Goal: Navigation & Orientation: Locate item on page

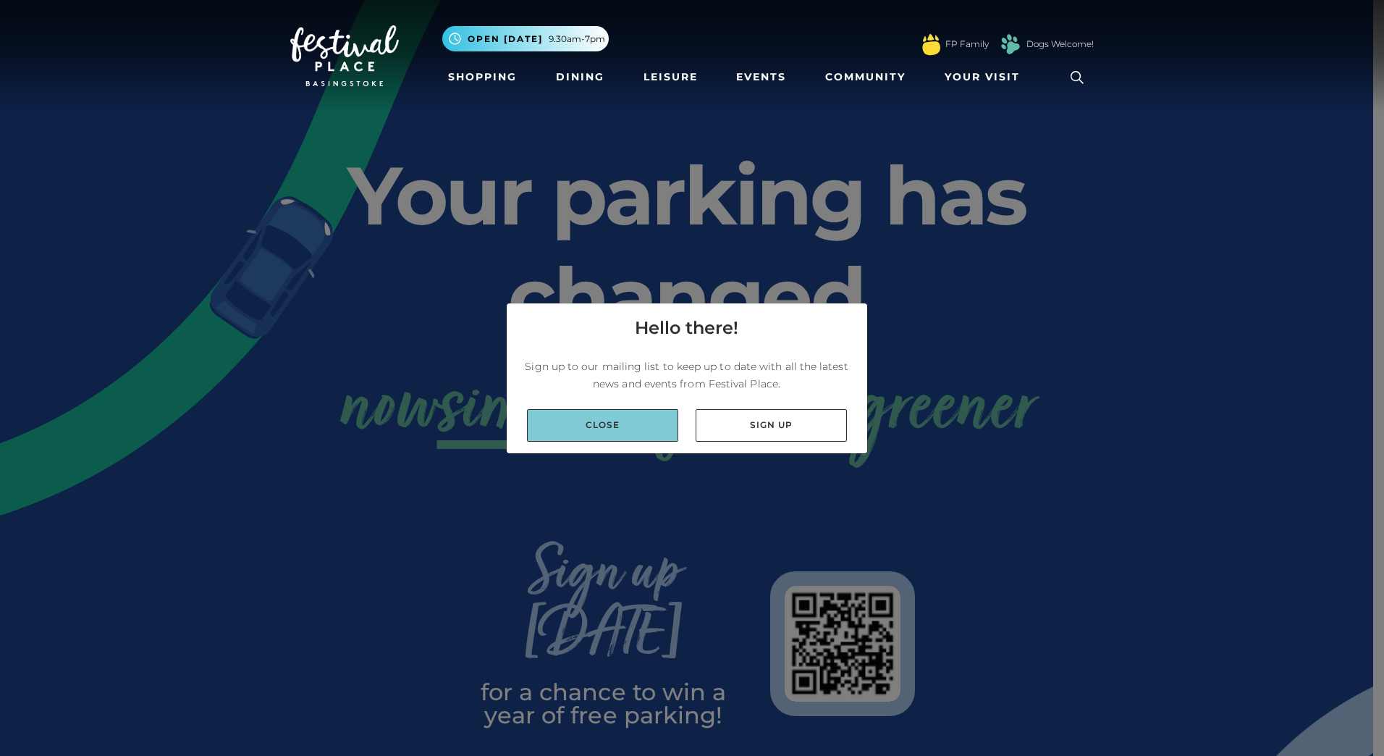
click at [652, 426] on link "Close" at bounding box center [602, 425] width 151 height 33
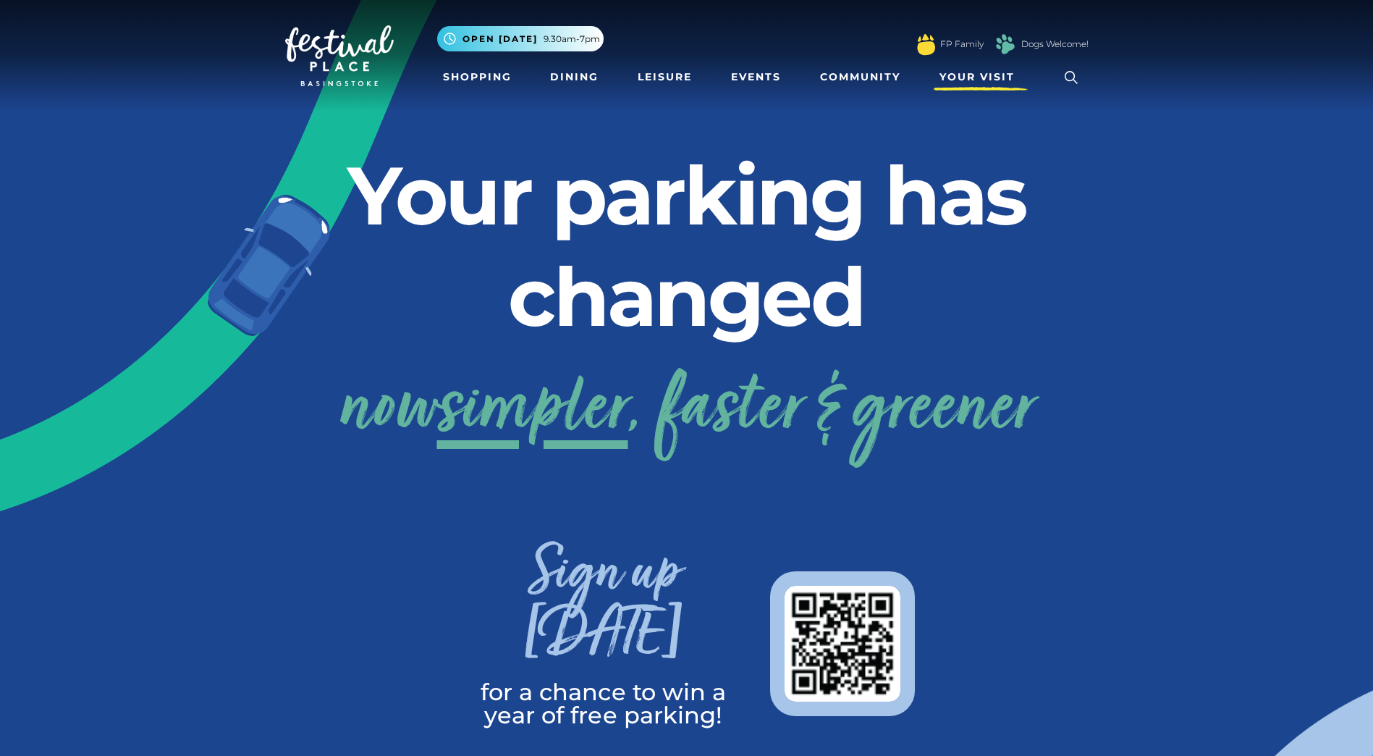
click at [985, 70] on span "Your Visit" at bounding box center [977, 77] width 75 height 15
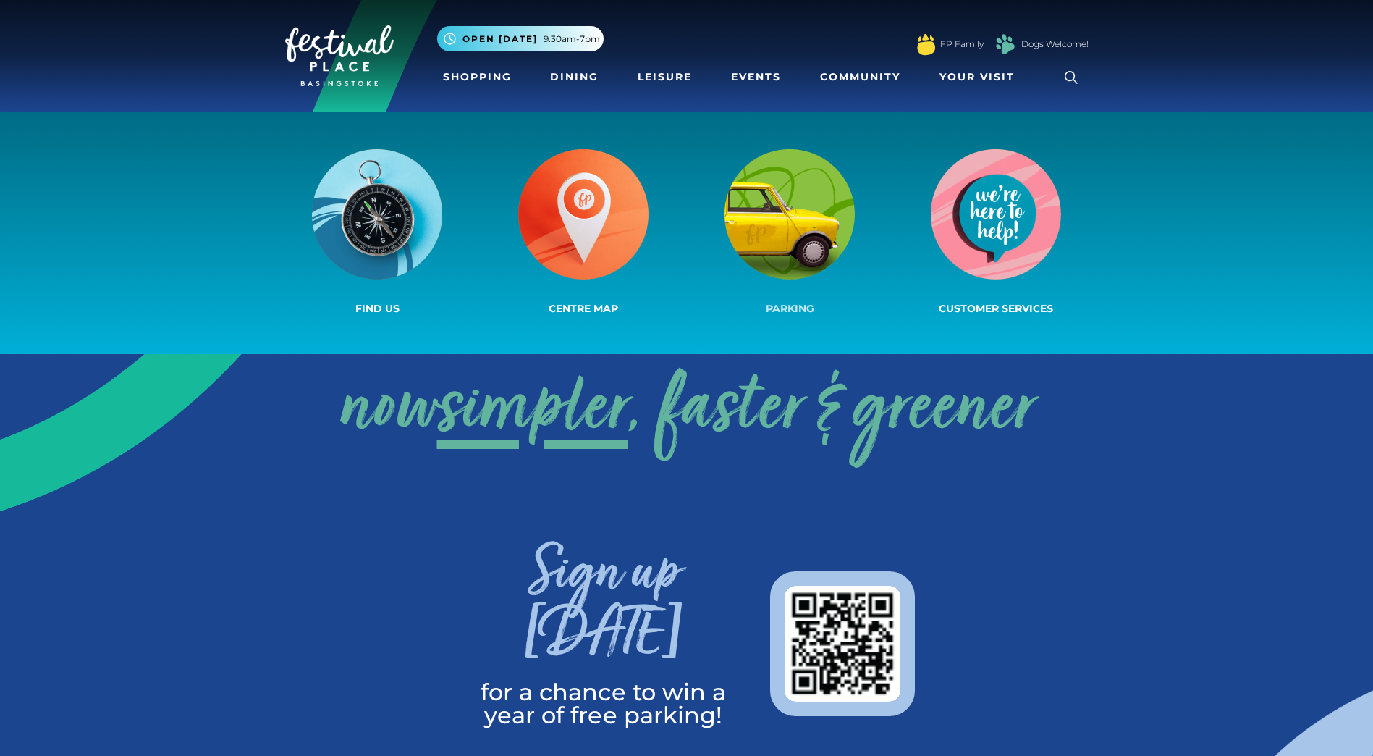
click at [782, 239] on img at bounding box center [790, 214] width 130 height 130
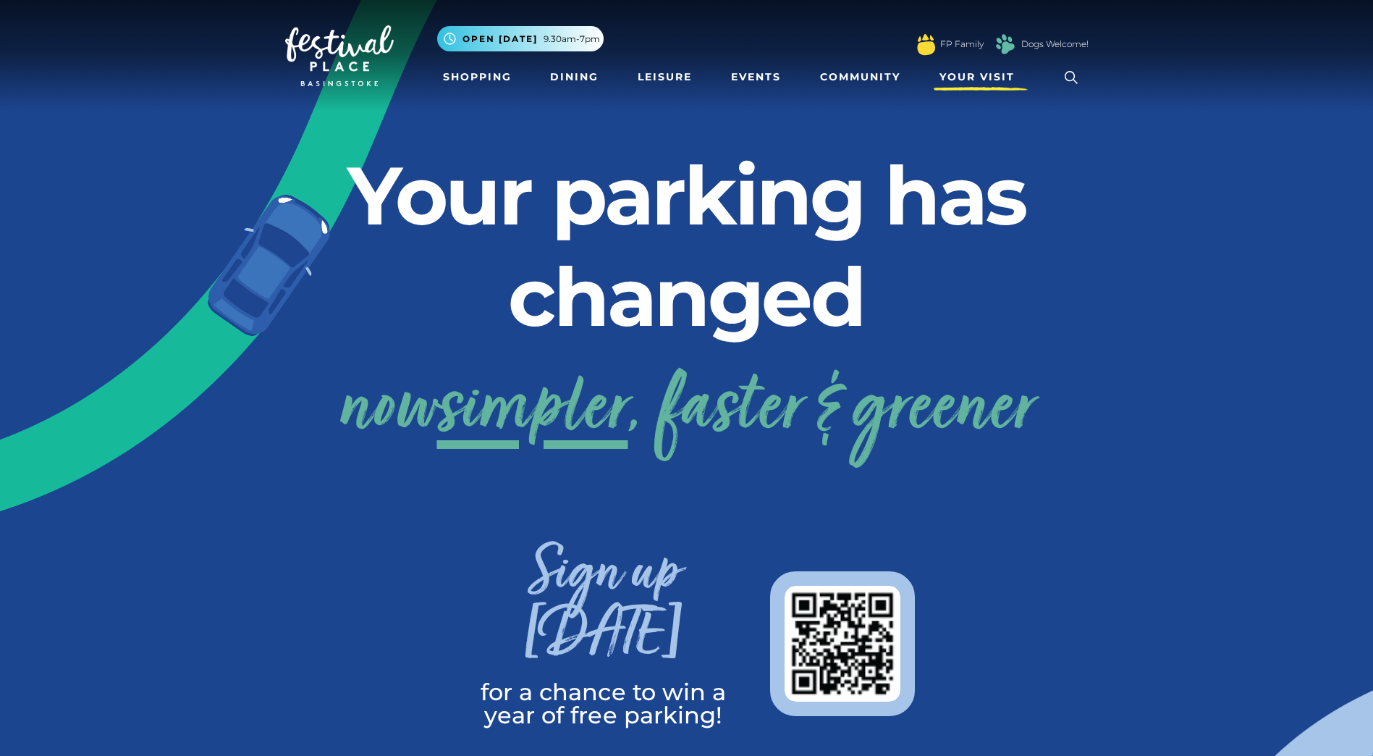
click at [997, 80] on span "Your Visit" at bounding box center [977, 77] width 75 height 15
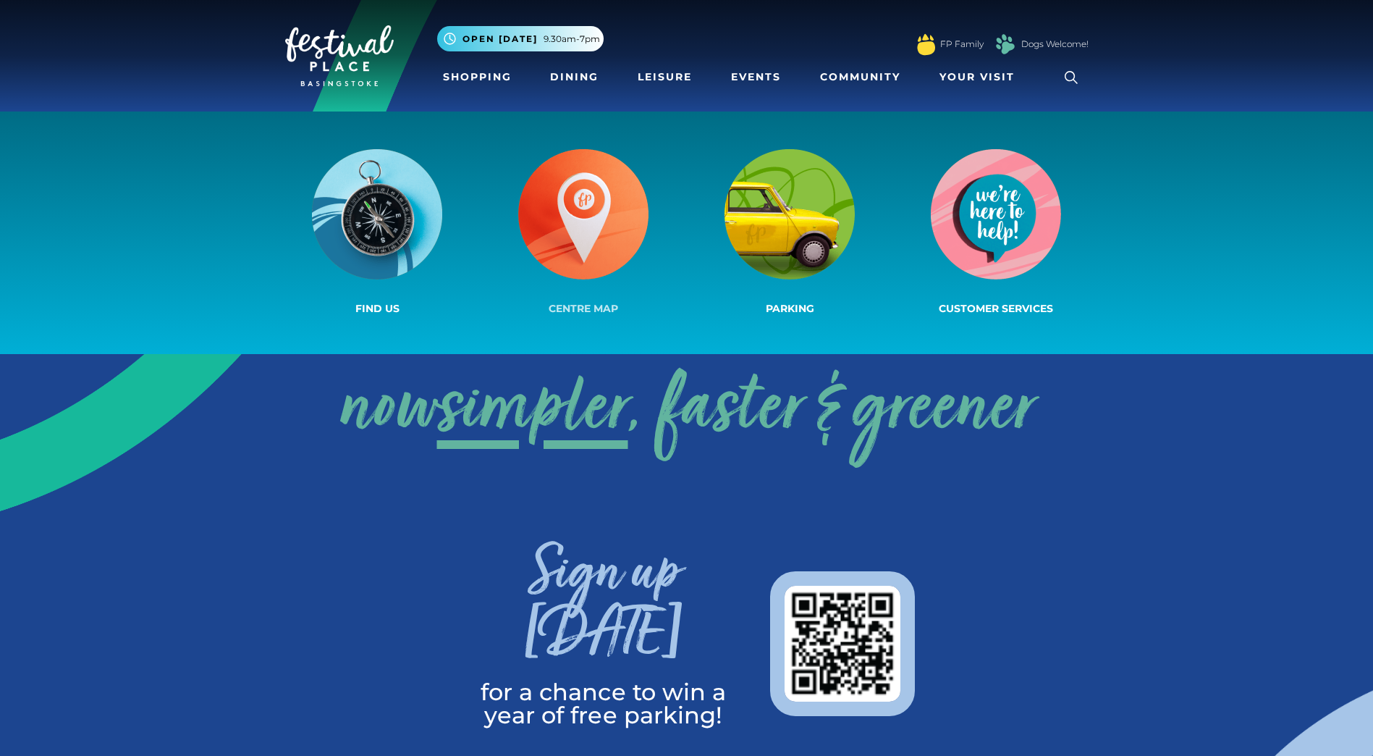
click at [589, 226] on img at bounding box center [583, 214] width 130 height 130
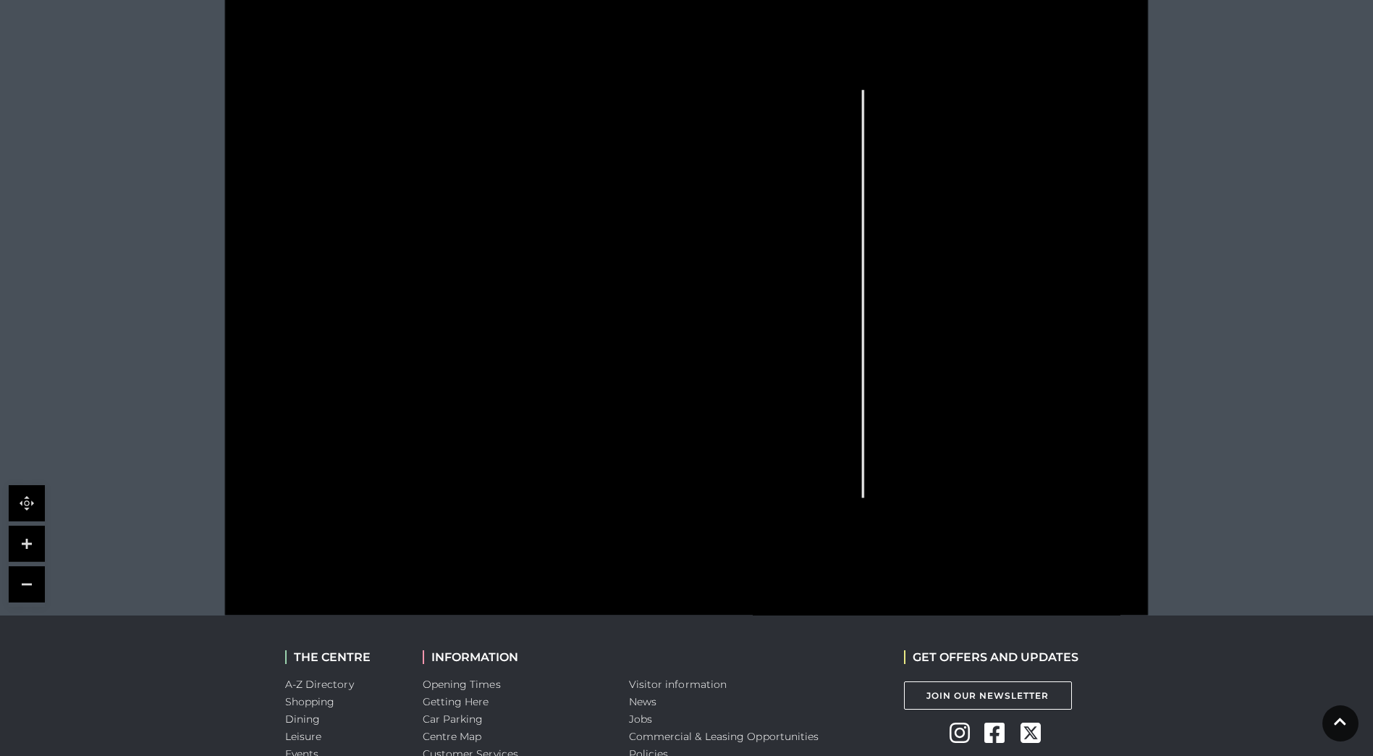
scroll to position [434, 0]
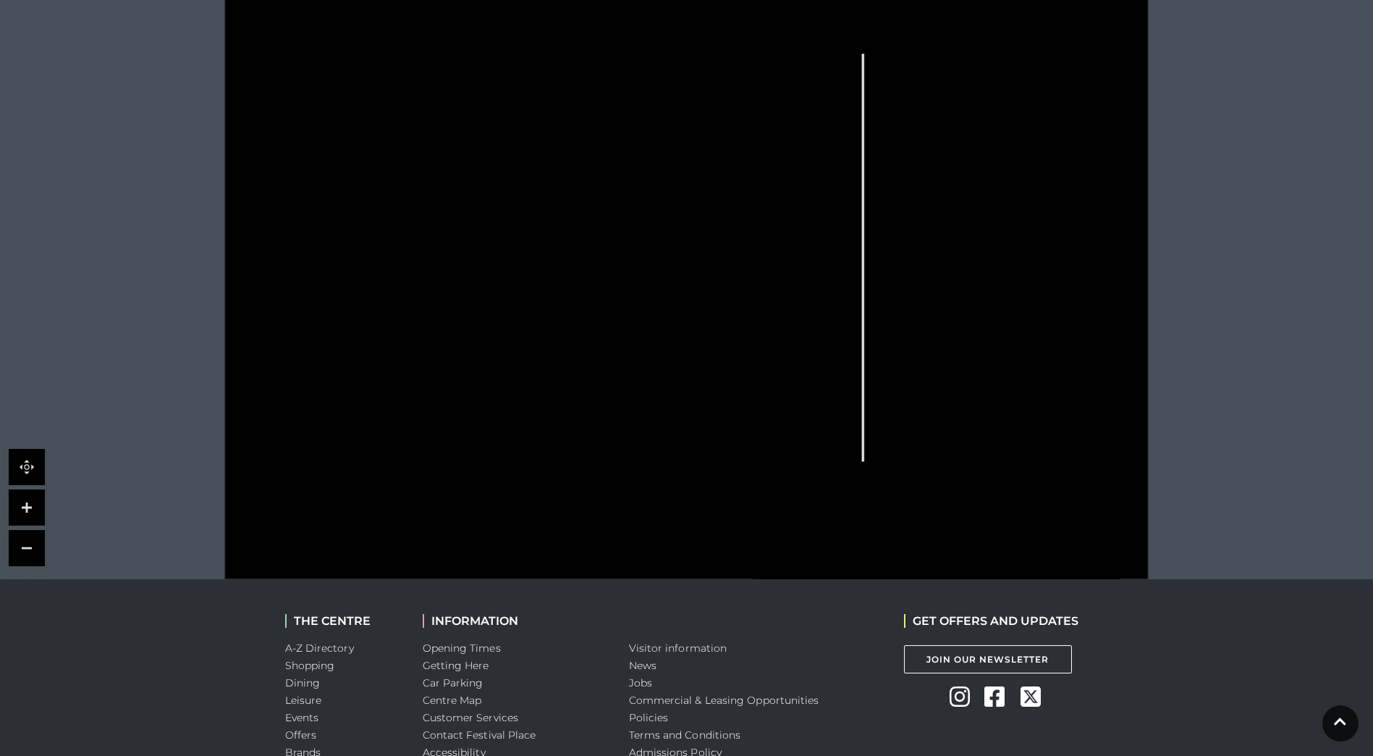
click at [23, 503] on link at bounding box center [27, 507] width 36 height 36
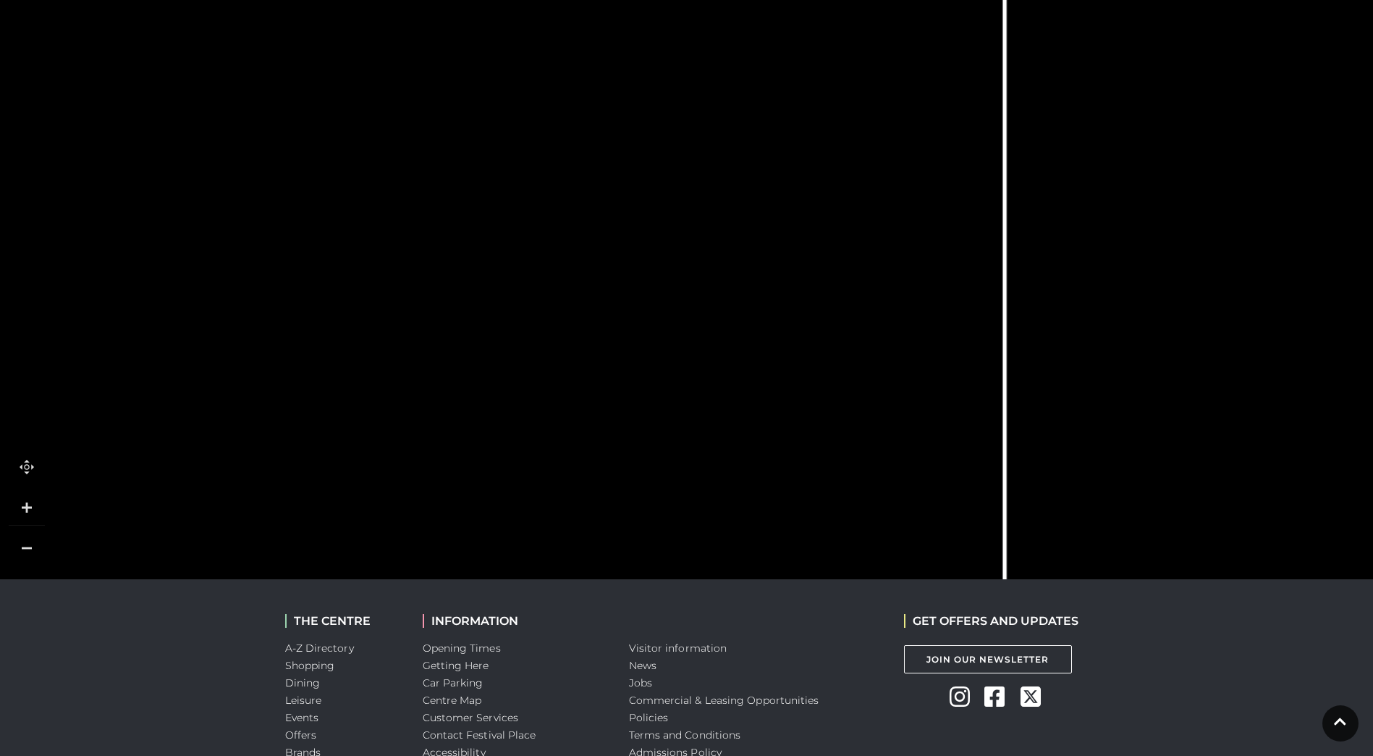
click at [23, 503] on link at bounding box center [27, 507] width 36 height 36
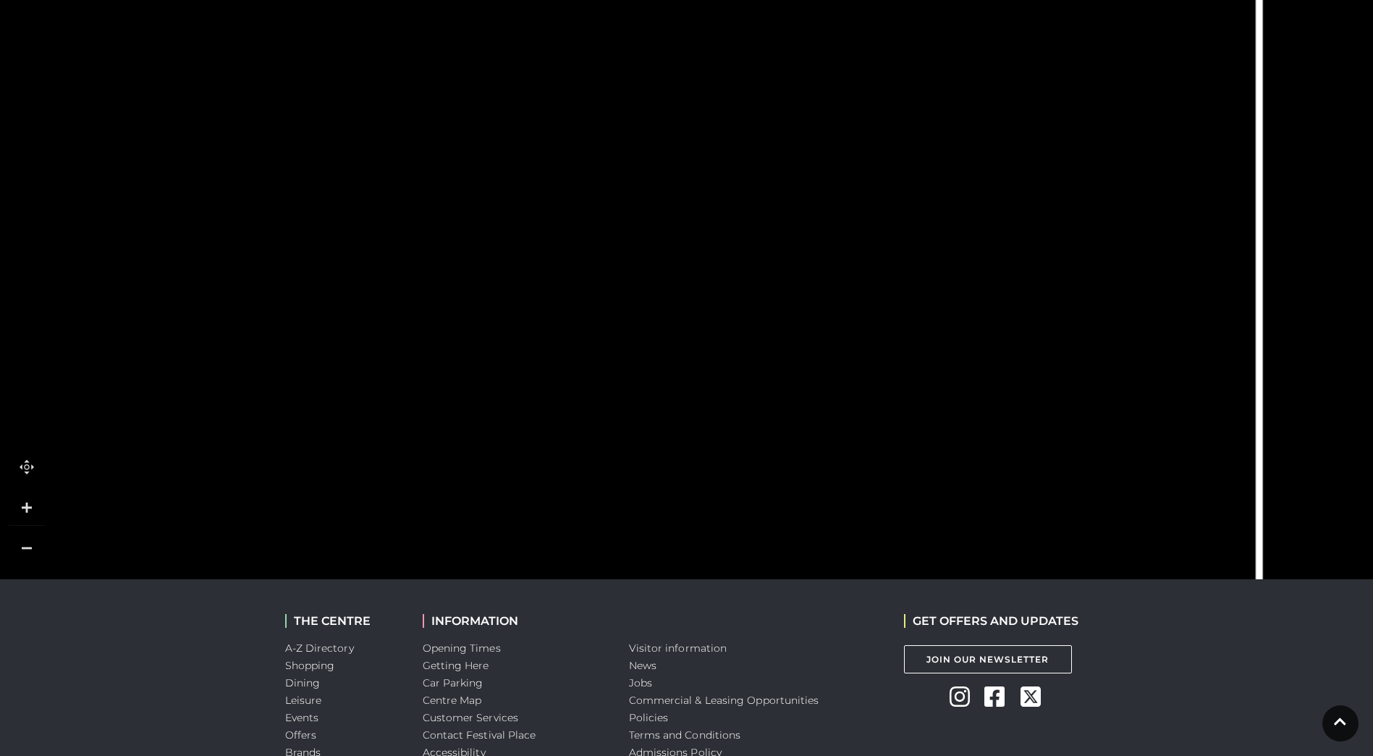
scroll to position [507, 0]
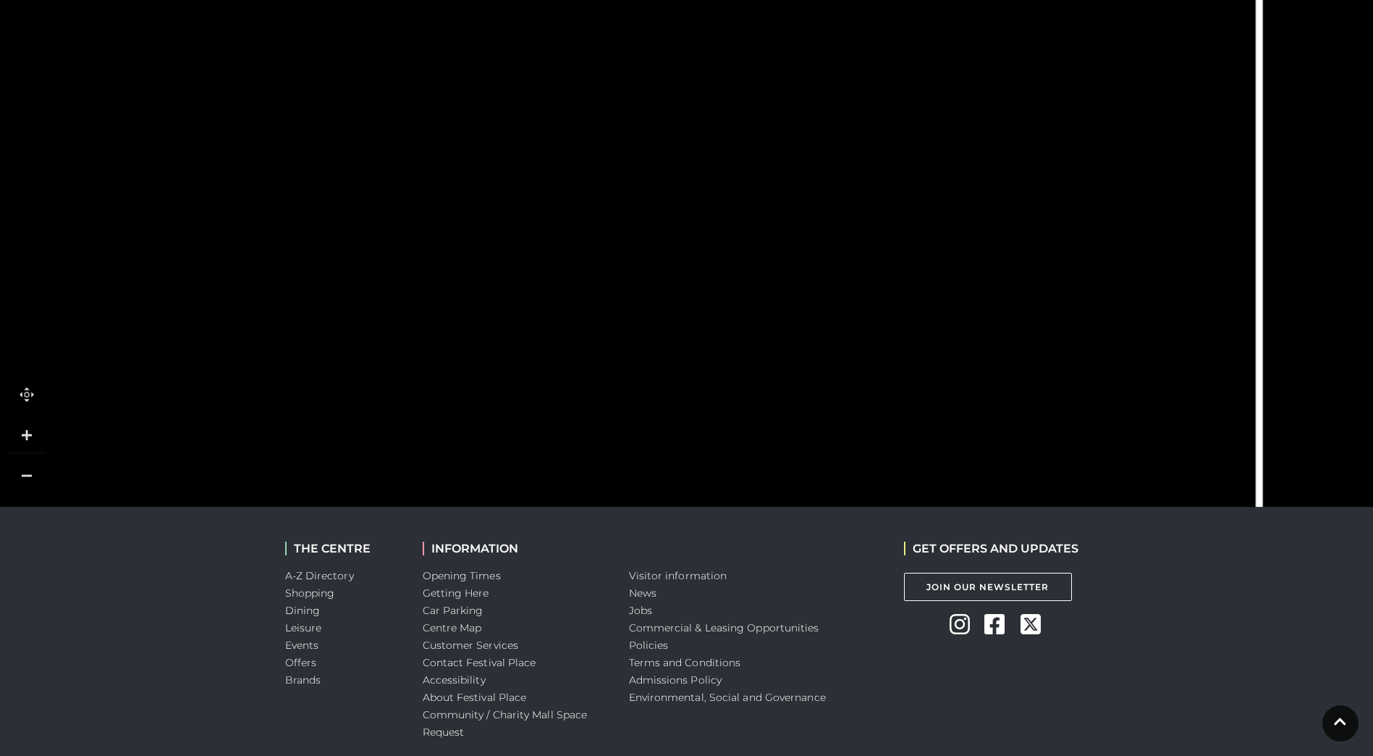
click at [899, 492] on rect at bounding box center [883, 511] width 56 height 63
click at [27, 483] on link at bounding box center [27, 476] width 36 height 36
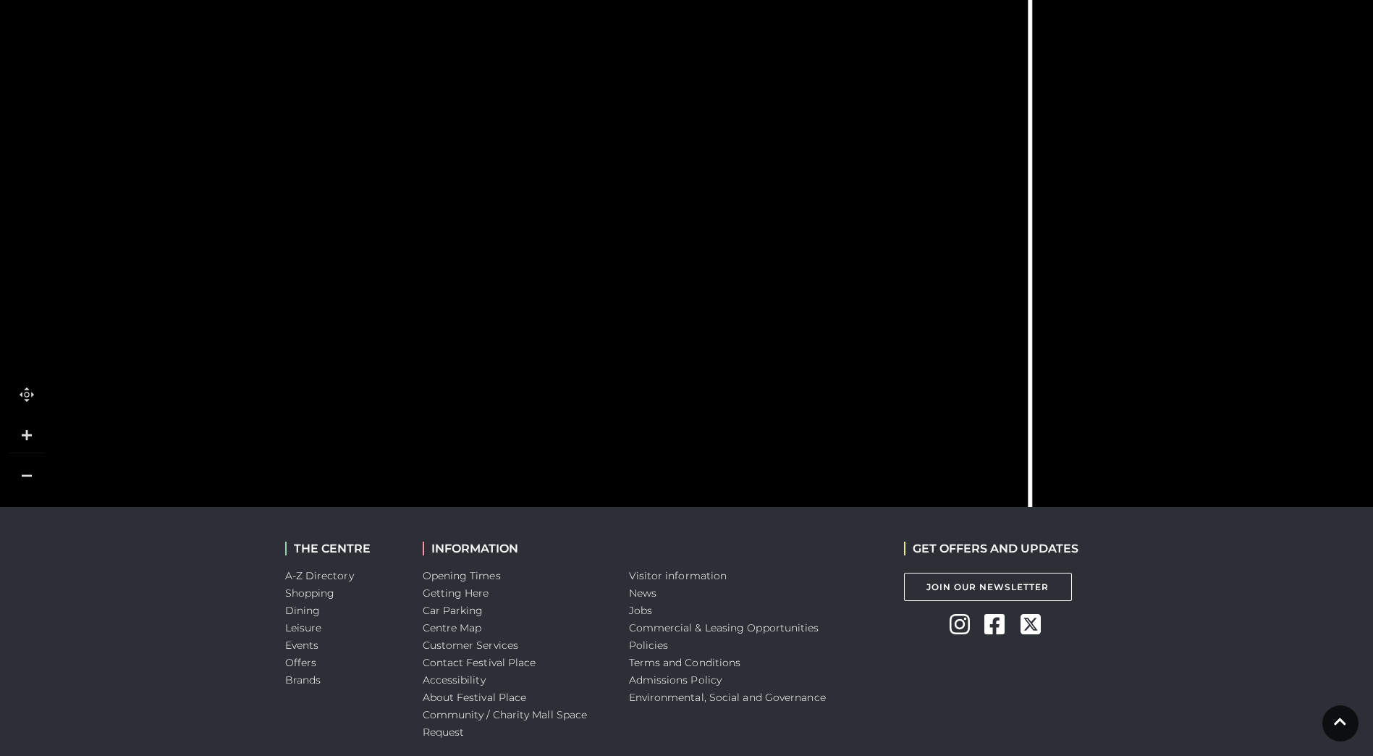
click at [16, 429] on link at bounding box center [27, 435] width 36 height 36
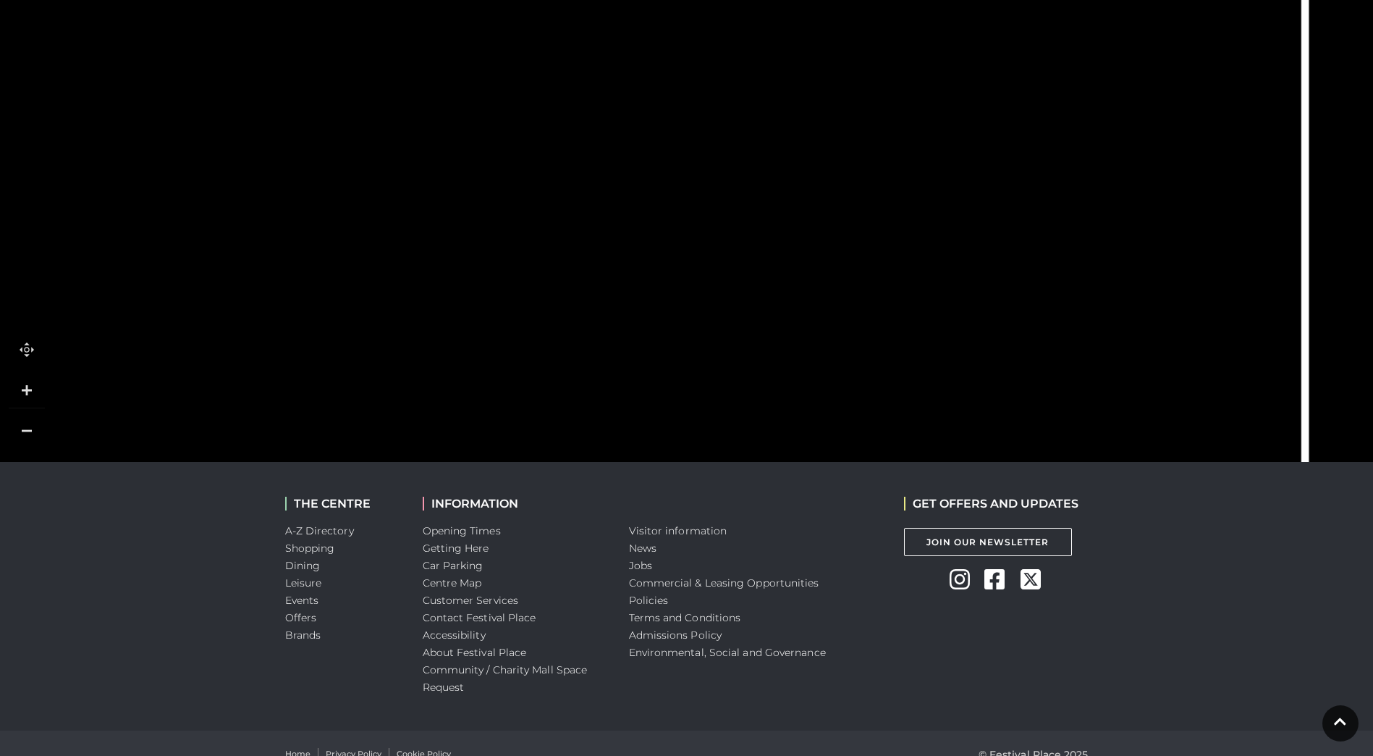
scroll to position [573, 0]
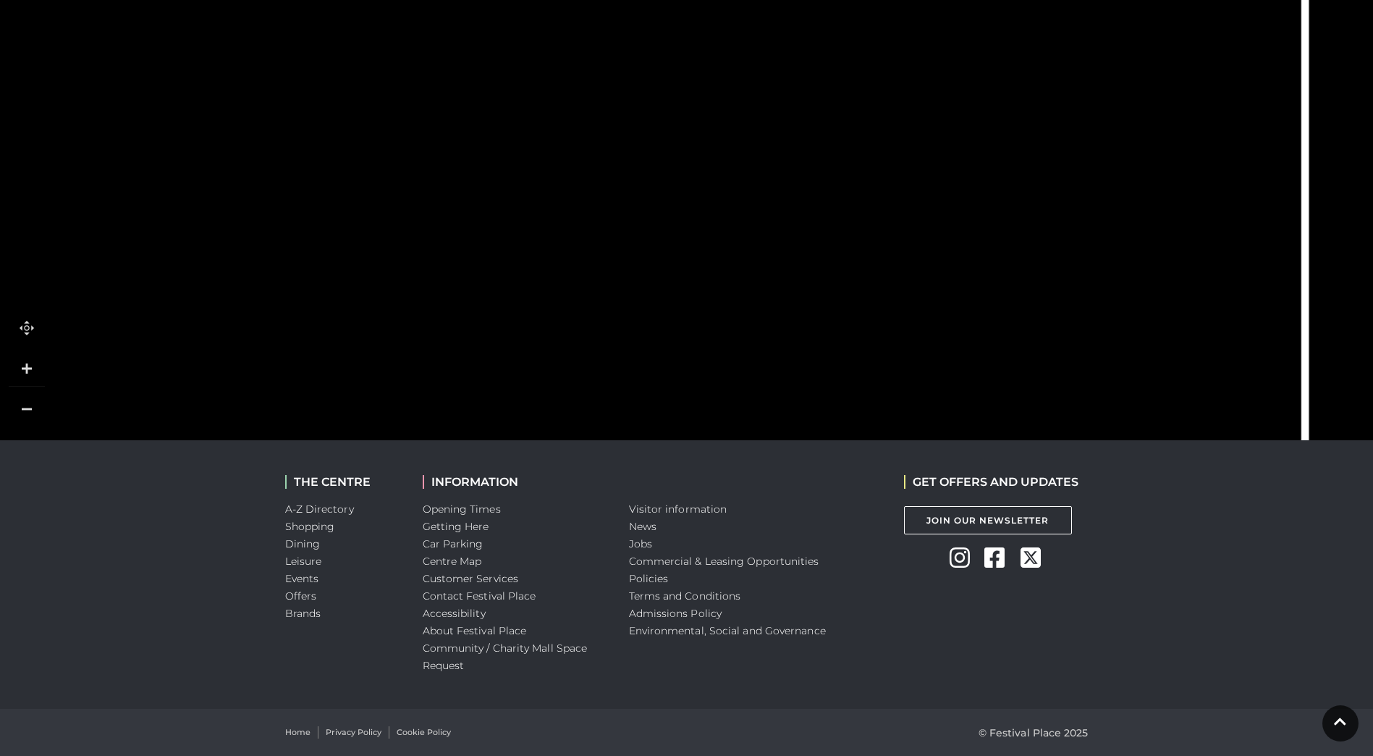
click at [1297, 305] on icon at bounding box center [687, 114] width 4054 height 2280
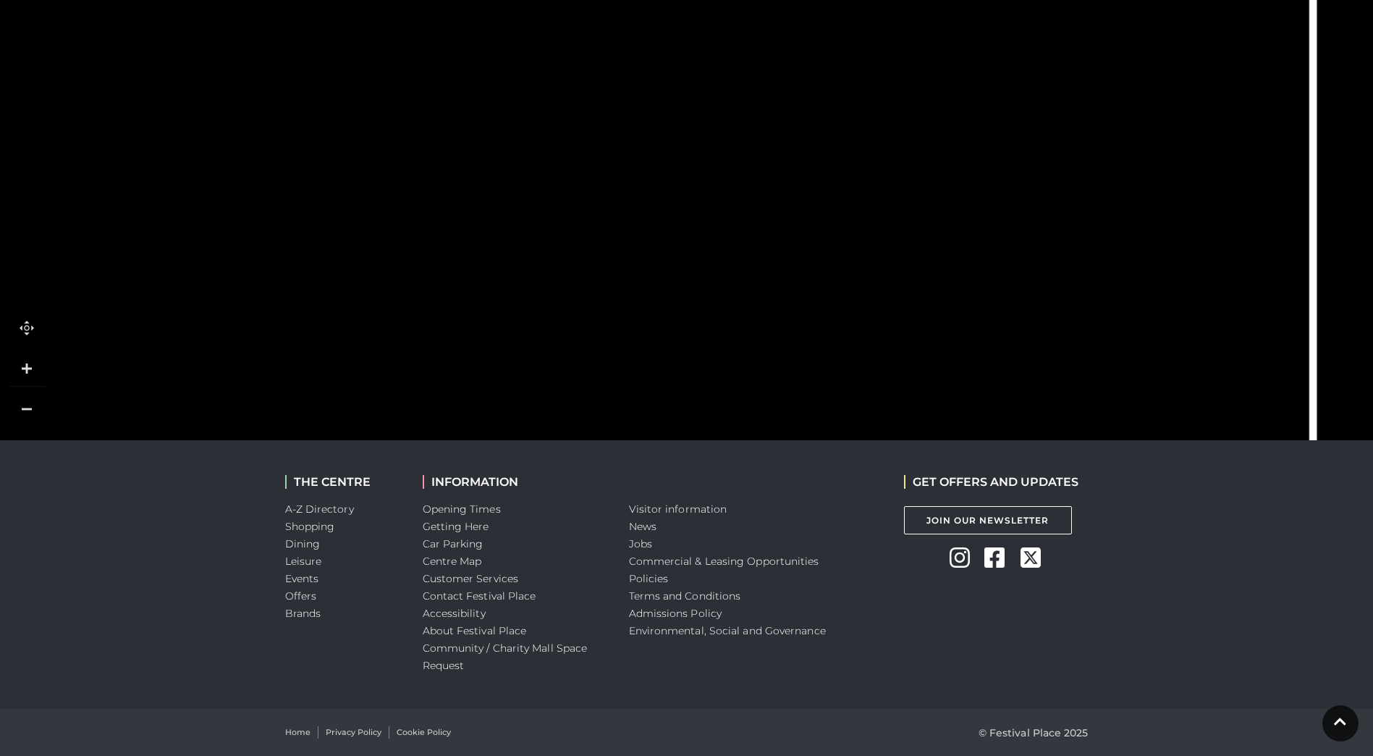
drag, startPoint x: 840, startPoint y: 395, endPoint x: 848, endPoint y: 174, distance: 220.2
click at [779, 177] on tspan "FESTIVAL" at bounding box center [779, 177] width 0 height 0
drag, startPoint x: 513, startPoint y: 98, endPoint x: 612, endPoint y: 489, distance: 403.5
click at [618, 500] on body "Skip to Navigation Skip to Content Toggle navigation .st5{fill:none;stroke:#FFF…" at bounding box center [686, 91] width 1373 height 1329
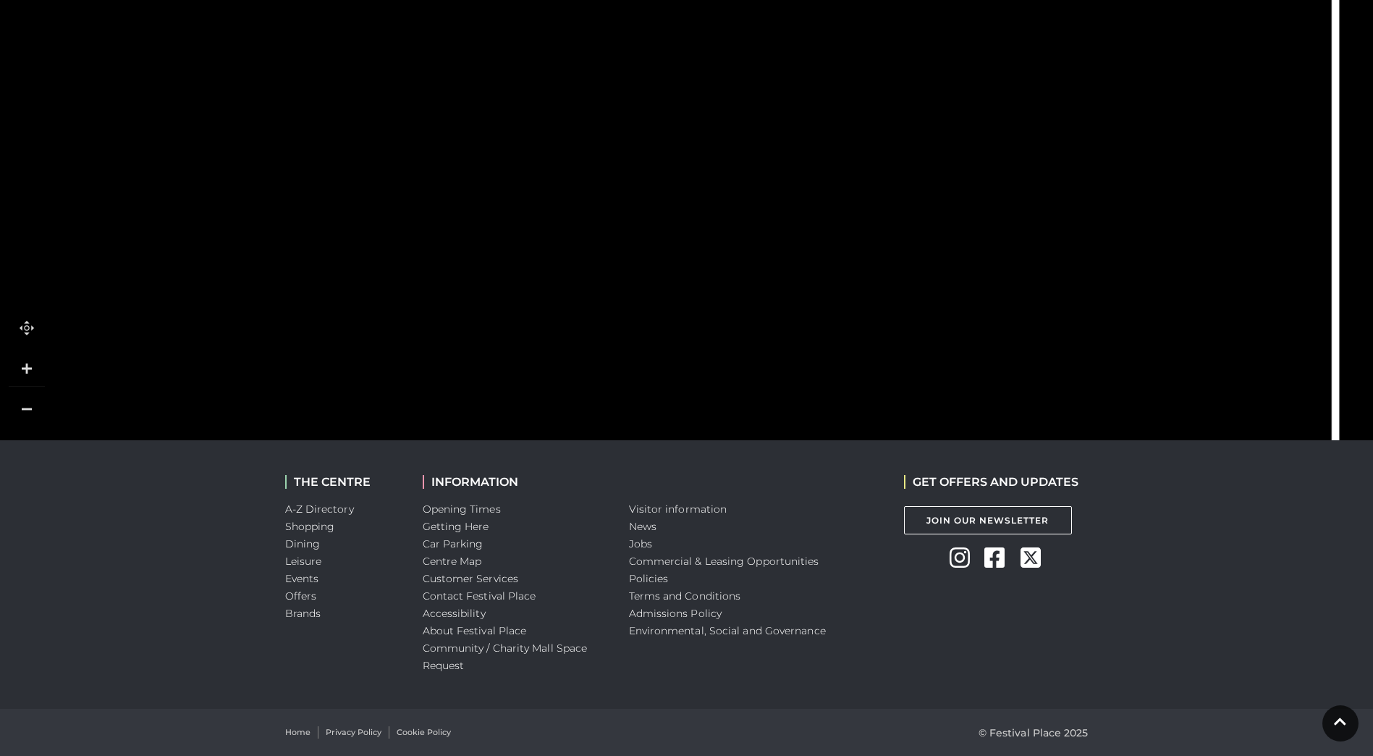
drag, startPoint x: 509, startPoint y: 390, endPoint x: 528, endPoint y: 274, distance: 118.1
click at [528, 274] on polygon at bounding box center [68, 282] width 1379 height 1598
drag, startPoint x: 516, startPoint y: 242, endPoint x: 795, endPoint y: 457, distance: 352.0
click at [796, 473] on body "Skip to Navigation Skip to Content Toggle navigation .st5{fill:none;stroke:#FFF…" at bounding box center [686, 91] width 1373 height 1329
drag, startPoint x: 709, startPoint y: 21, endPoint x: 1037, endPoint y: 263, distance: 408.1
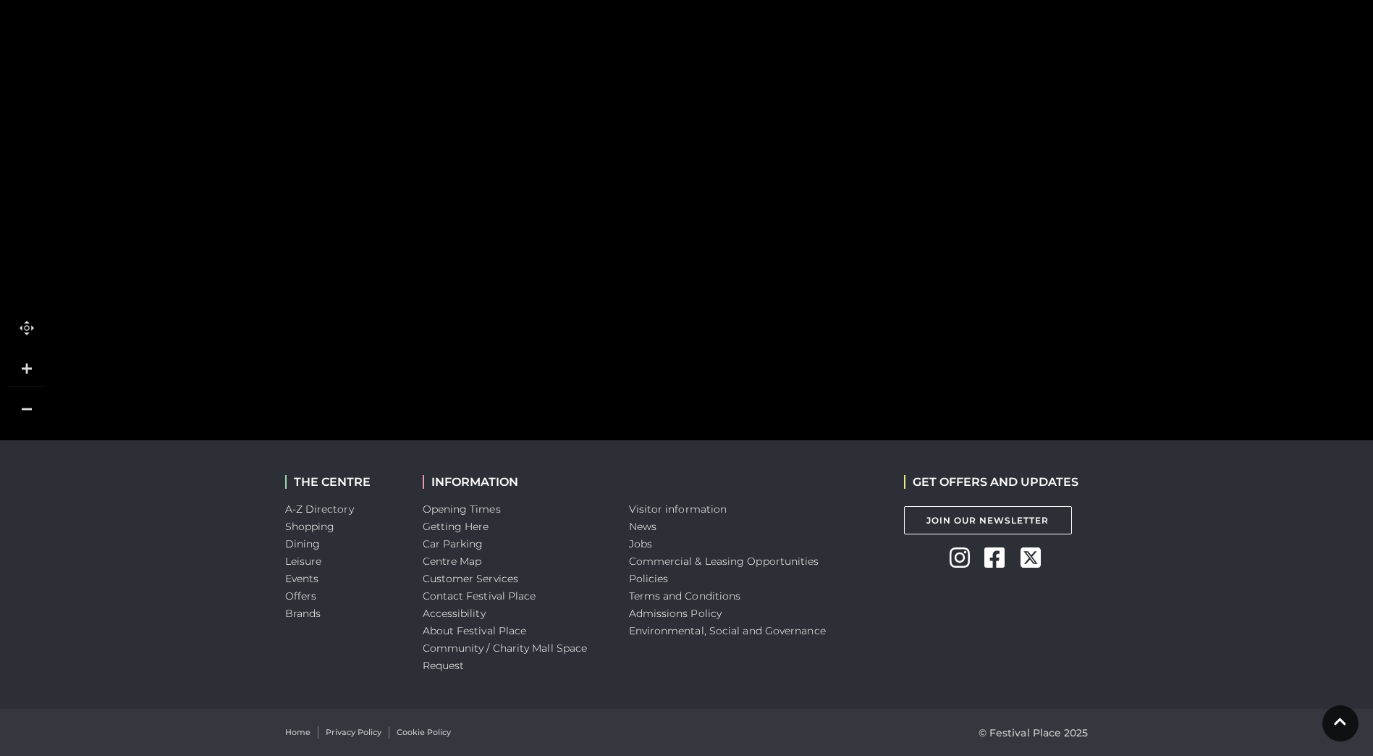
click at [1108, 568] on body "Skip to Navigation Skip to Content Toggle navigation .st5{fill:none;stroke:#FFF…" at bounding box center [686, 91] width 1373 height 1329
drag, startPoint x: 980, startPoint y: 69, endPoint x: 804, endPoint y: 270, distance: 267.3
drag, startPoint x: 856, startPoint y: 352, endPoint x: 780, endPoint y: -47, distance: 406.2
click at [780, 0] on html "Skip to Navigation Skip to Content Toggle navigation .st5{fill:none;stroke:#FFF…" at bounding box center [686, 91] width 1373 height 1329
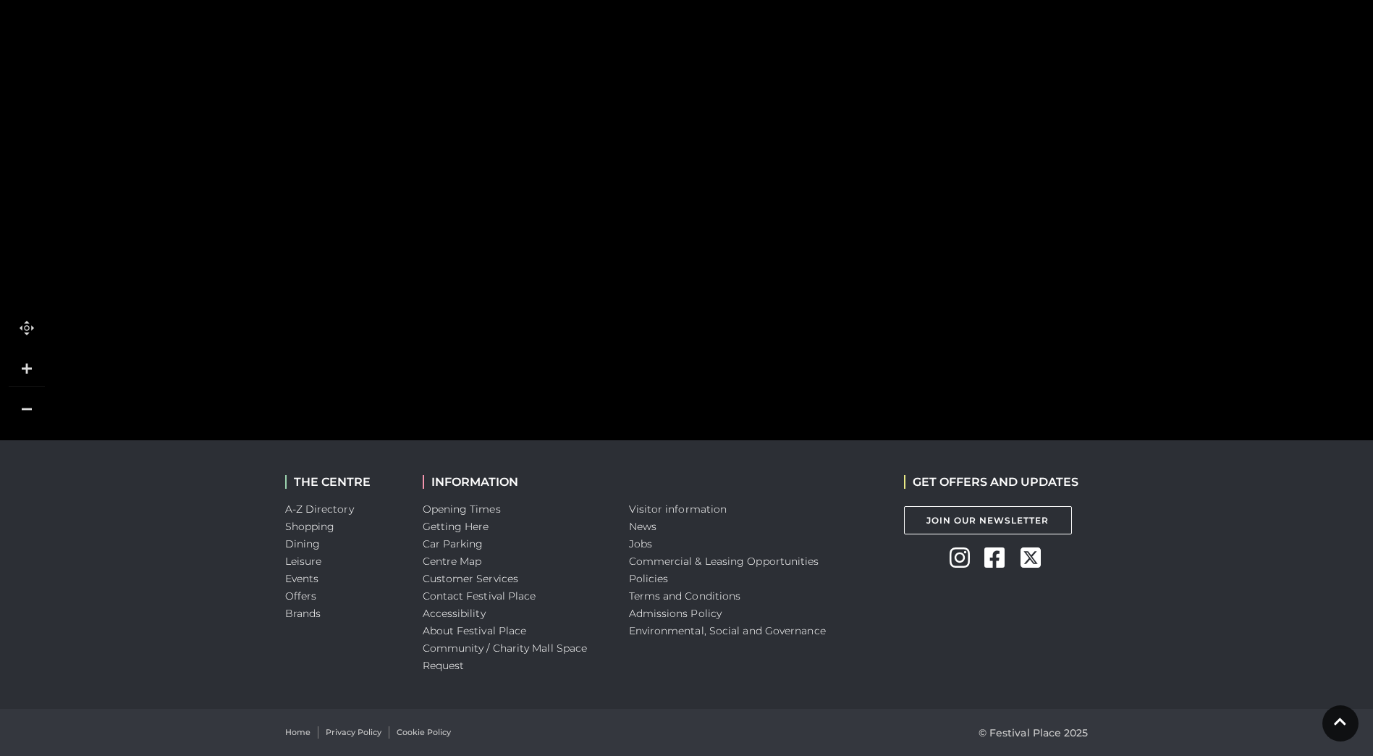
drag, startPoint x: 854, startPoint y: 392, endPoint x: 808, endPoint y: -75, distance: 470.0
click at [808, 0] on html "Skip to Navigation Skip to Content Toggle navigation .st5{fill:none;stroke:#FFF…" at bounding box center [686, 91] width 1373 height 1329
drag, startPoint x: 904, startPoint y: 342, endPoint x: 821, endPoint y: -31, distance: 382.0
click at [821, 0] on html "Skip to Navigation Skip to Content Toggle navigation .st5{fill:none;stroke:#FFF…" at bounding box center [686, 91] width 1373 height 1329
drag, startPoint x: 956, startPoint y: 271, endPoint x: 497, endPoint y: 127, distance: 481.1
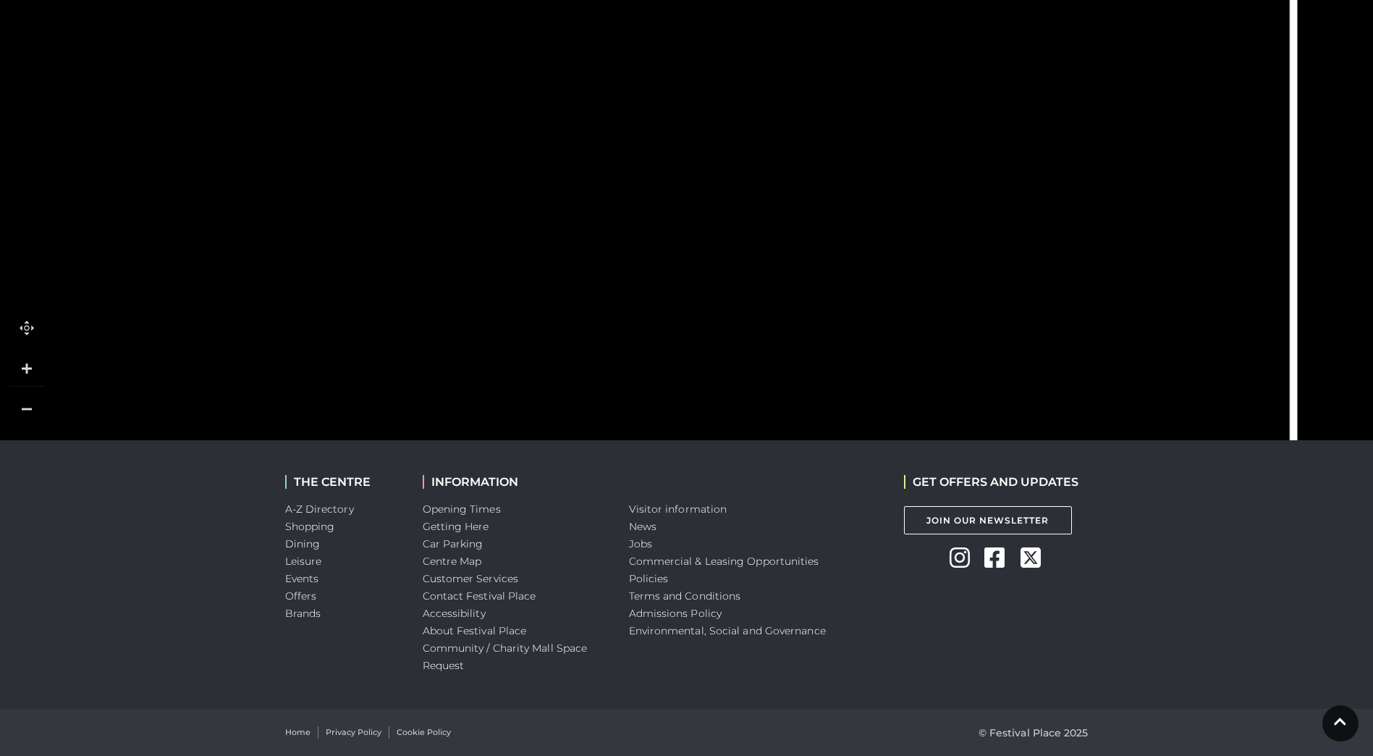
click at [497, 127] on icon at bounding box center [488, 123] width 41 height 41
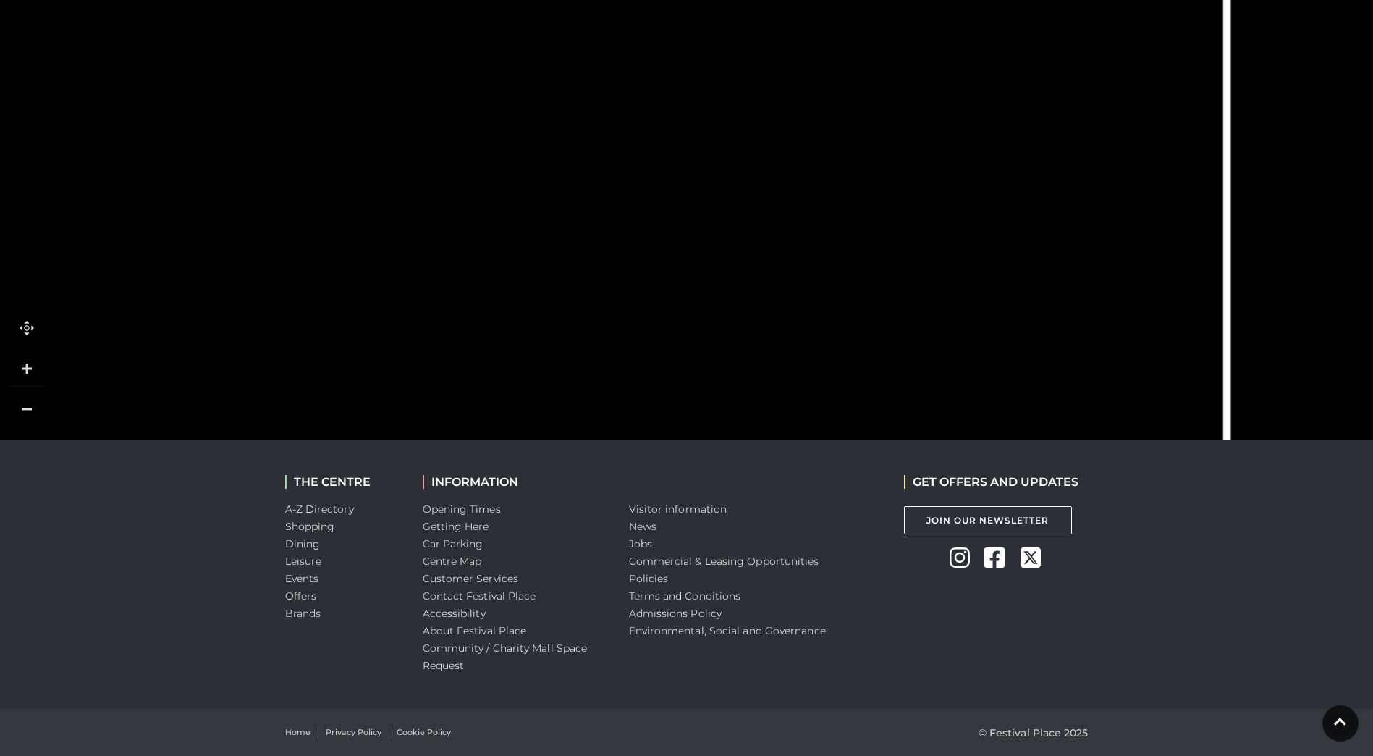
drag, startPoint x: 985, startPoint y: 156, endPoint x: 918, endPoint y: 340, distance: 195.6
click at [31, 412] on link at bounding box center [27, 409] width 36 height 36
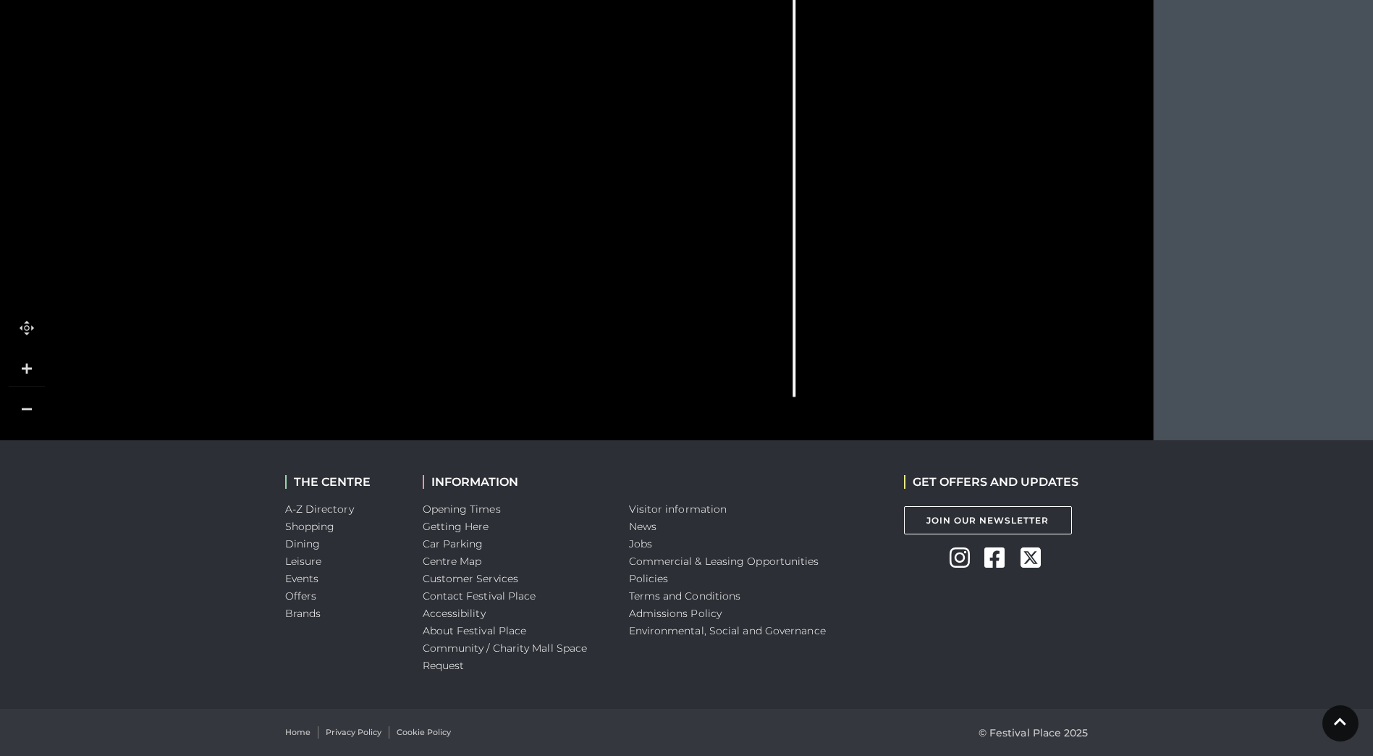
drag, startPoint x: 886, startPoint y: 345, endPoint x: 615, endPoint y: 490, distance: 307.1
click at [615, 490] on body "Skip to Navigation Skip to Content Toggle navigation .st5{fill:none;stroke:#FFF…" at bounding box center [686, 91] width 1373 height 1329
click at [24, 374] on link at bounding box center [27, 368] width 36 height 36
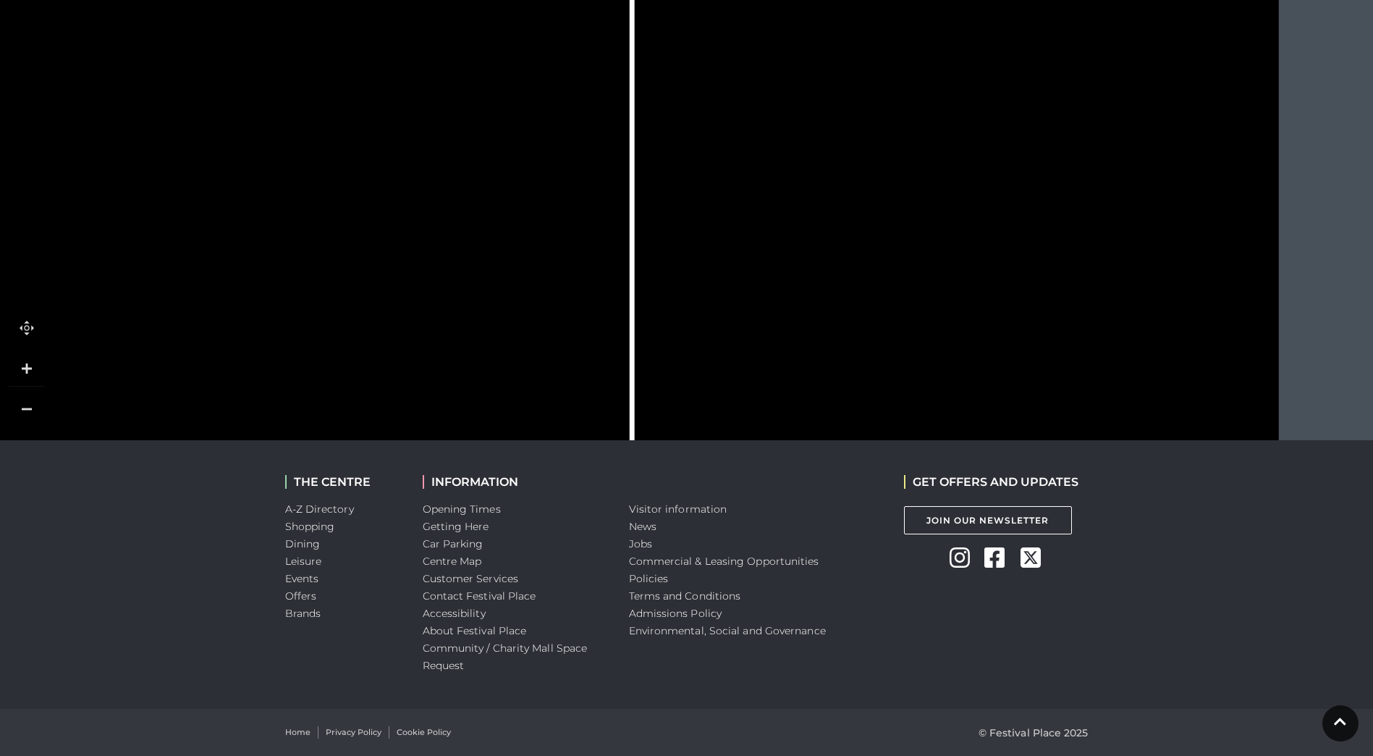
drag, startPoint x: 894, startPoint y: 255, endPoint x: 644, endPoint y: 409, distance: 294.2
click at [644, 409] on icon at bounding box center [231, 307] width 2627 height 1478
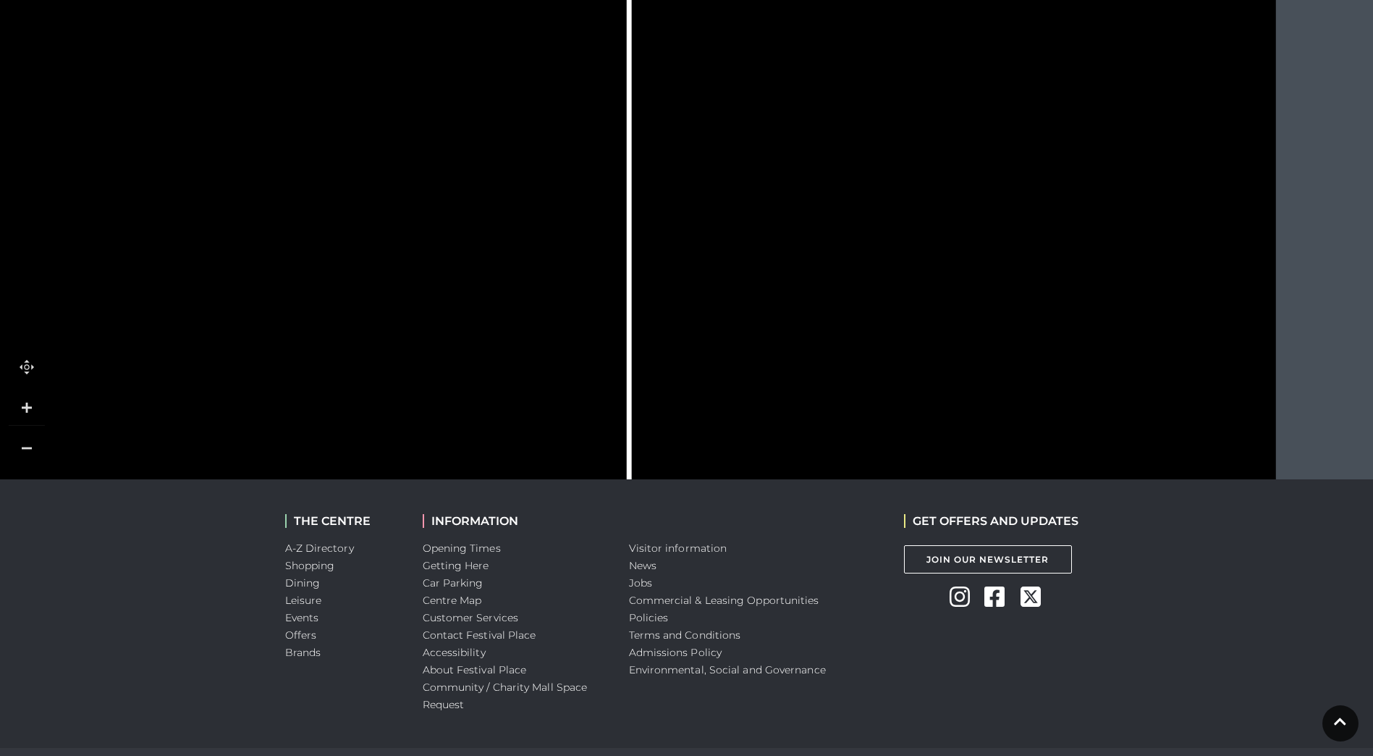
scroll to position [356, 0]
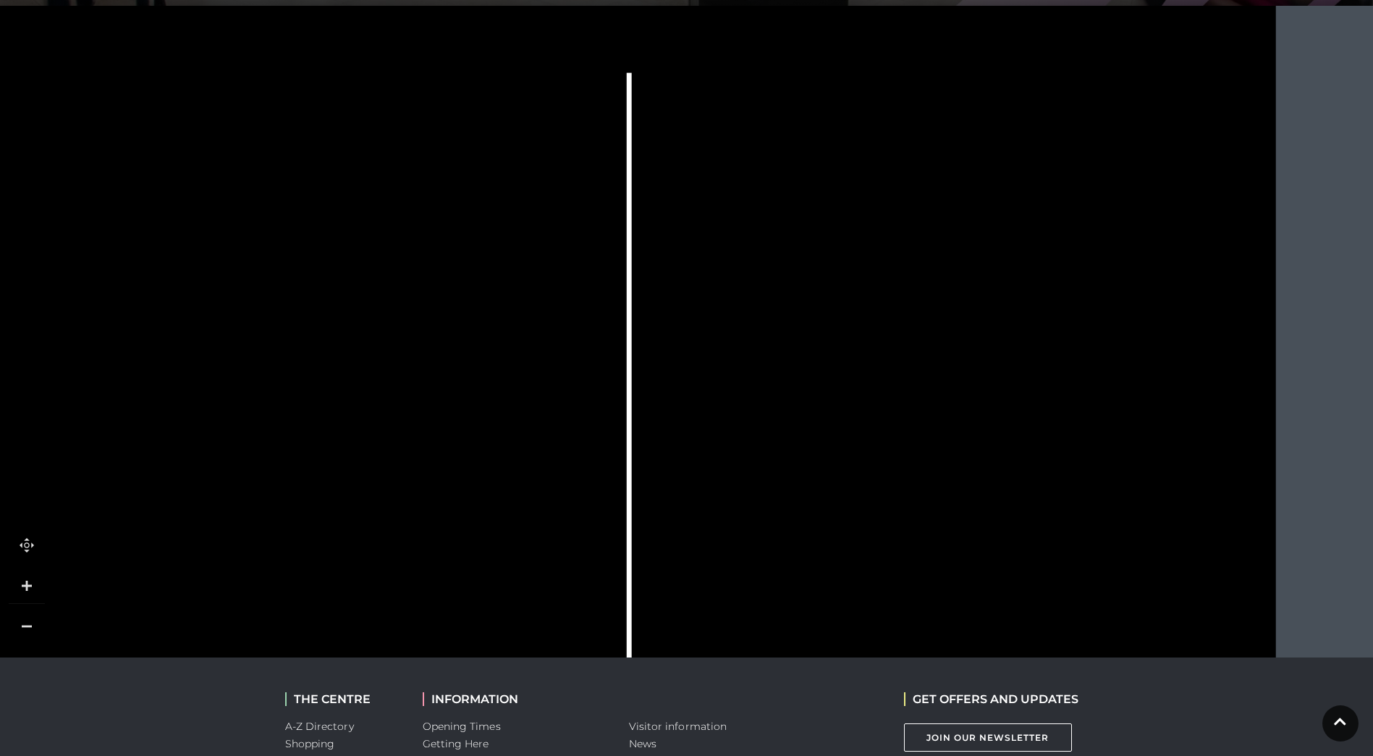
click at [25, 581] on link at bounding box center [27, 586] width 36 height 36
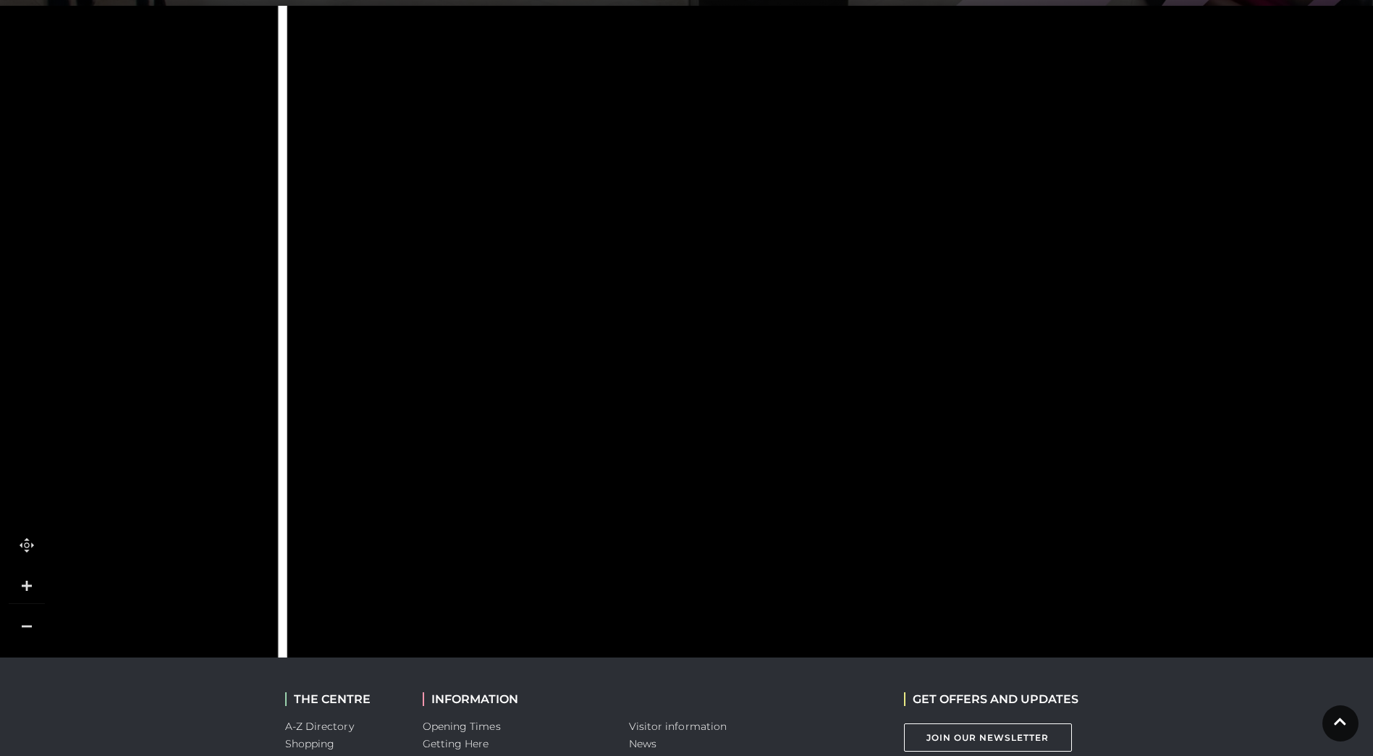
drag, startPoint x: 1220, startPoint y: 636, endPoint x: 920, endPoint y: 442, distance: 357.0
click at [920, 442] on icon at bounding box center [850, 528] width 605 height 1153
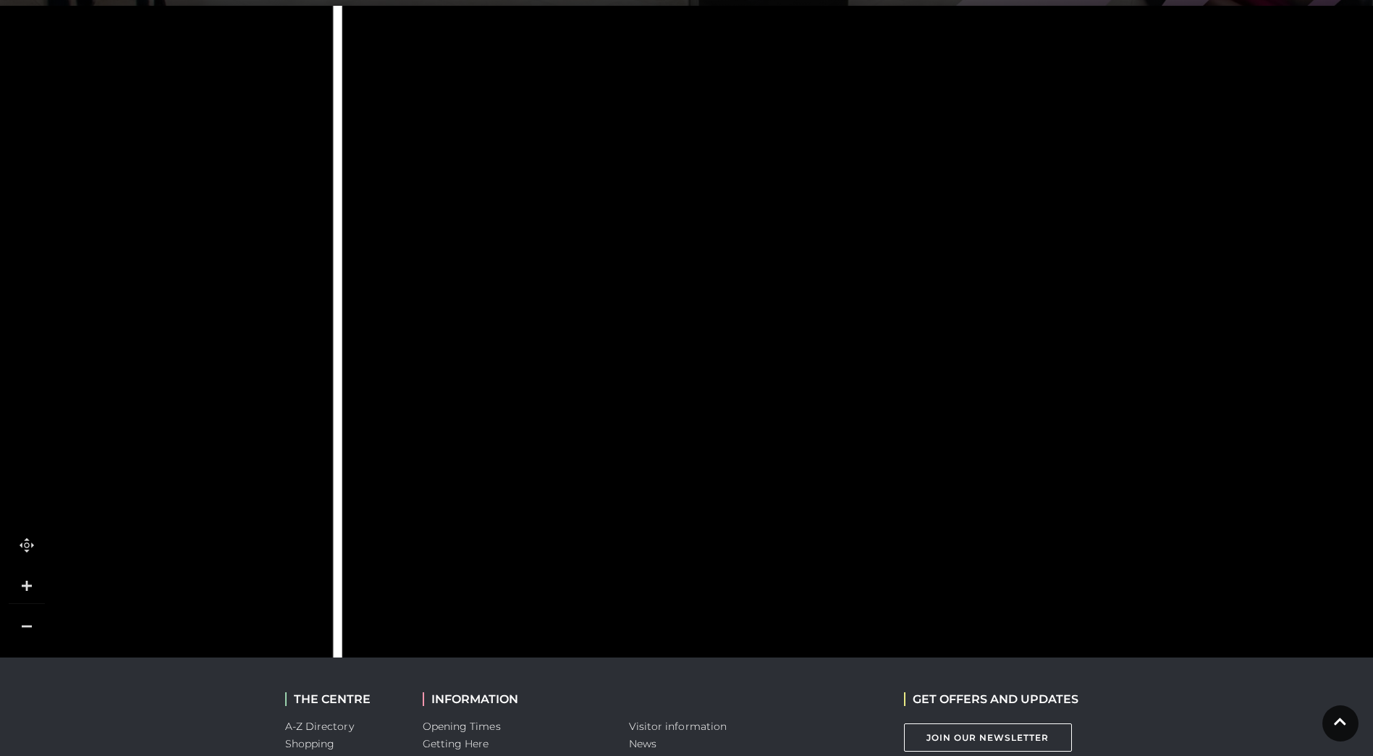
drag, startPoint x: 1063, startPoint y: 569, endPoint x: 1118, endPoint y: 308, distance: 266.4
click at [1118, 308] on rect at bounding box center [1133, 224] width 148 height 305
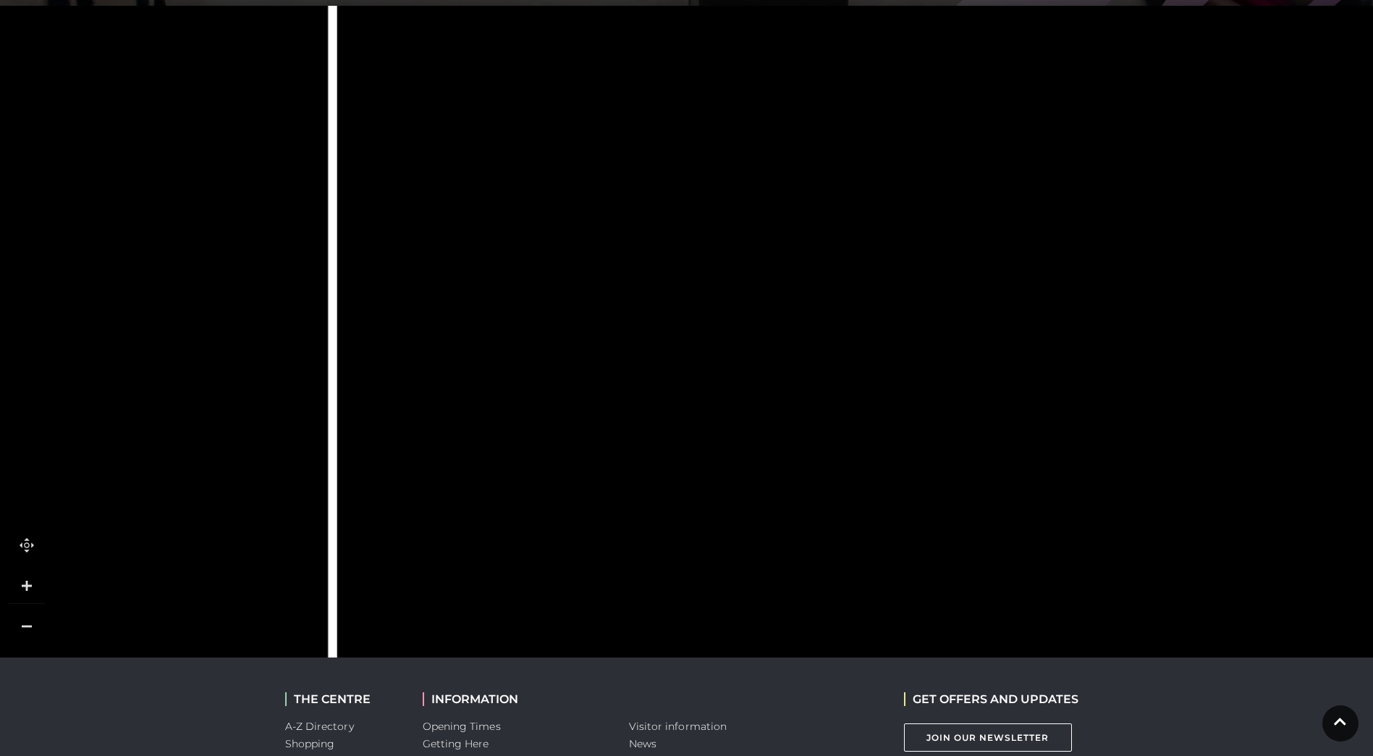
drag, startPoint x: 1050, startPoint y: 652, endPoint x: 1045, endPoint y: 361, distance: 290.4
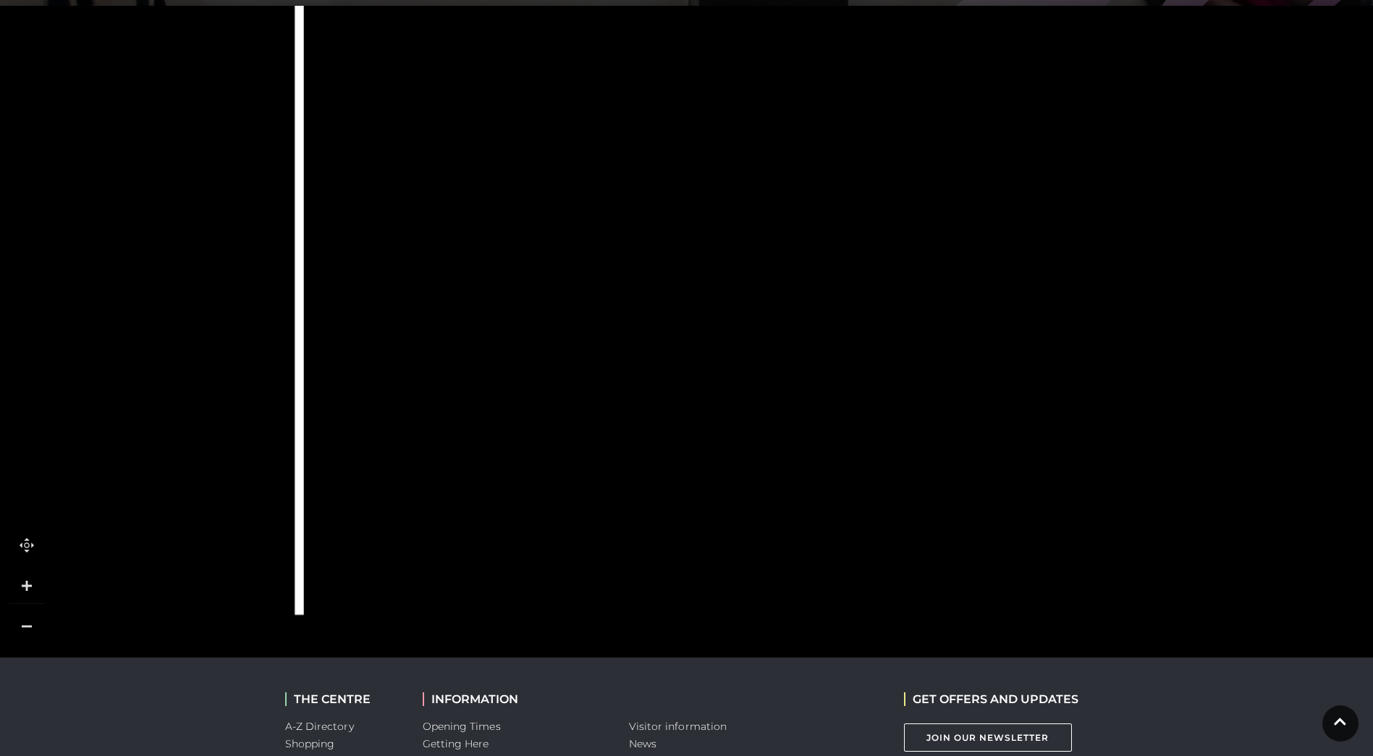
drag, startPoint x: 1014, startPoint y: 528, endPoint x: 981, endPoint y: 356, distance: 174.8
click at [981, 356] on icon at bounding box center [1029, 391] width 524 height 316
